Goal: Contribute content: Add original content to the website for others to see

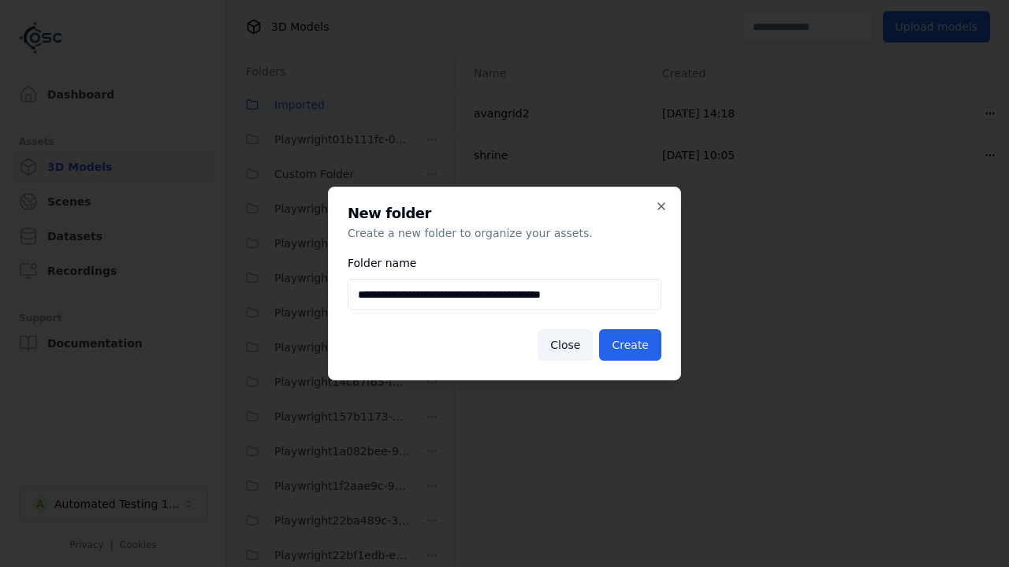
scroll to position [1041, 0]
type input "**********"
click at [632, 345] on button "Create" at bounding box center [630, 345] width 62 height 32
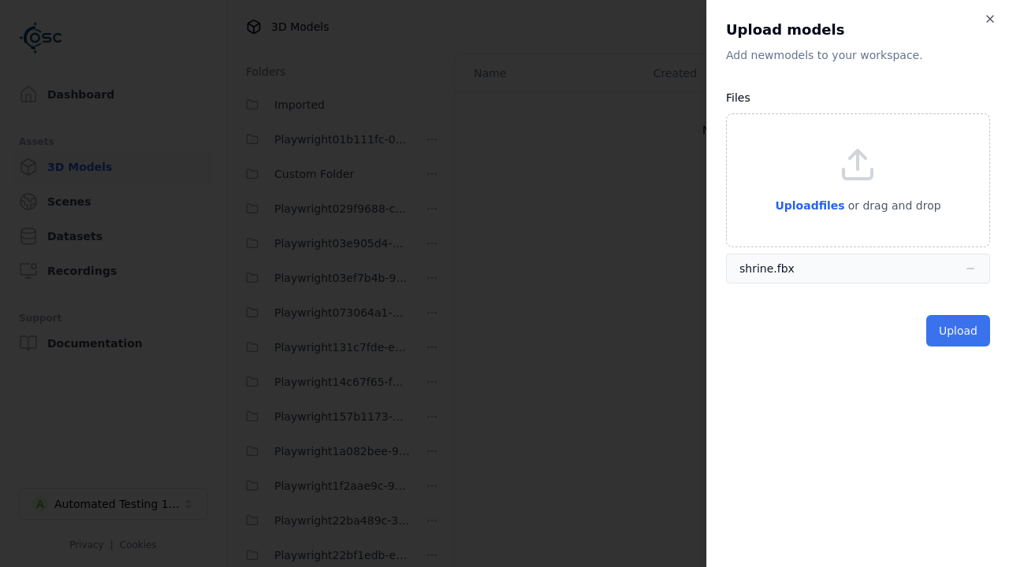
click at [959, 331] on button "Upload" at bounding box center [958, 331] width 64 height 32
